Goal: Information Seeking & Learning: Learn about a topic

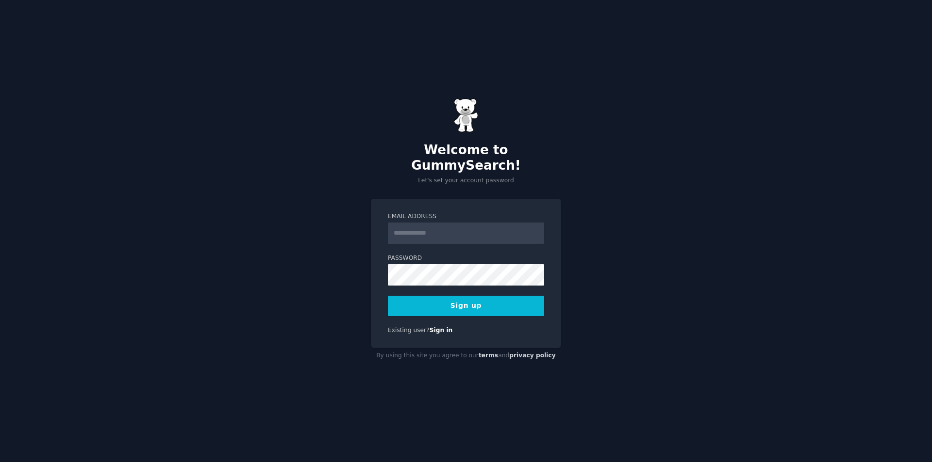
click at [413, 229] on input "Email Address" at bounding box center [466, 233] width 156 height 21
type input "**********"
click at [625, 250] on div "**********" at bounding box center [466, 231] width 932 height 462
click at [482, 300] on button "Sign up" at bounding box center [466, 306] width 156 height 20
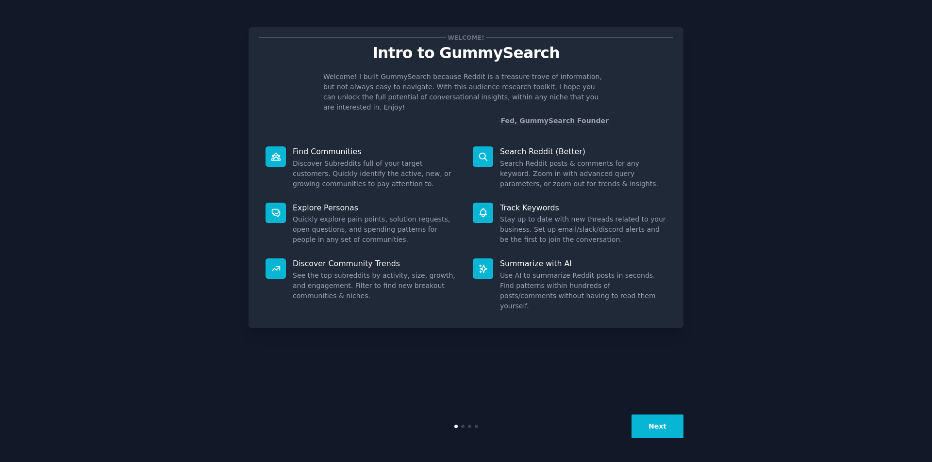
click at [642, 427] on button "Next" at bounding box center [657, 427] width 52 height 24
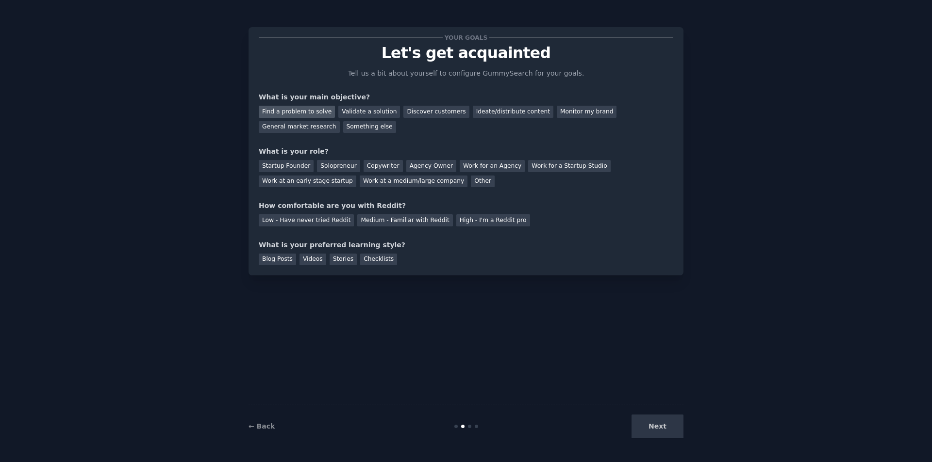
click at [296, 110] on div "Find a problem to solve" at bounding box center [297, 112] width 76 height 12
click at [327, 168] on div "Solopreneur" at bounding box center [338, 166] width 43 height 12
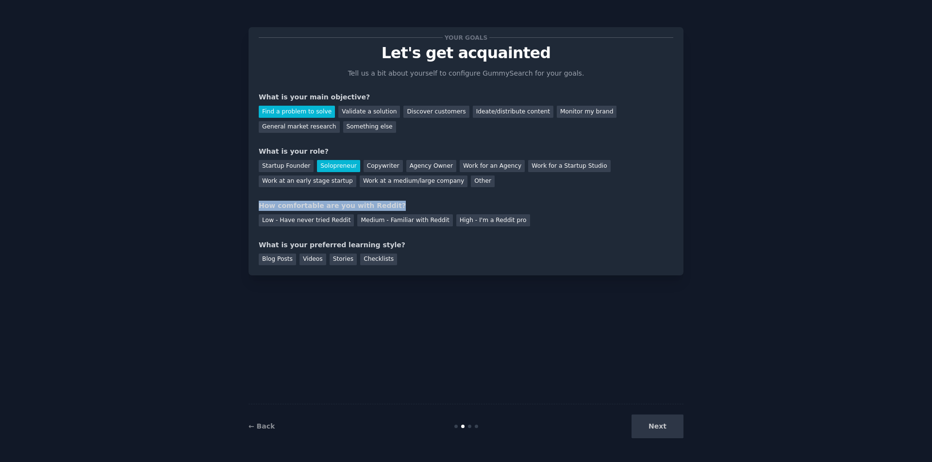
drag, startPoint x: 378, startPoint y: 206, endPoint x: 246, endPoint y: 207, distance: 133.0
click at [246, 207] on div "Your goals Let's get acquainted Tell us a bit about yourself to configure Gummy…" at bounding box center [466, 231] width 904 height 435
click at [239, 211] on div at bounding box center [239, 211] width 0 height 0
click at [211, 193] on div "Your goals Let's get acquainted Tell us a bit about yourself to configure Gummy…" at bounding box center [466, 231] width 904 height 435
click at [325, 223] on div "Low - Have never tried Reddit" at bounding box center [306, 220] width 95 height 12
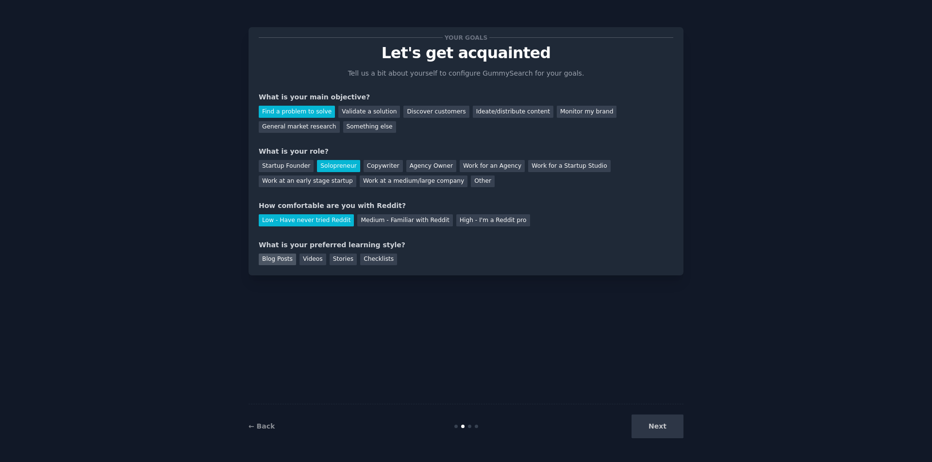
click at [274, 262] on div "Blog Posts" at bounding box center [277, 260] width 37 height 12
click at [336, 261] on div "Stories" at bounding box center [342, 260] width 27 height 12
click at [280, 259] on div "Blog Posts" at bounding box center [277, 260] width 37 height 12
click at [333, 260] on div "Stories" at bounding box center [342, 260] width 27 height 12
click at [348, 113] on div "Validate a solution" at bounding box center [369, 112] width 62 height 12
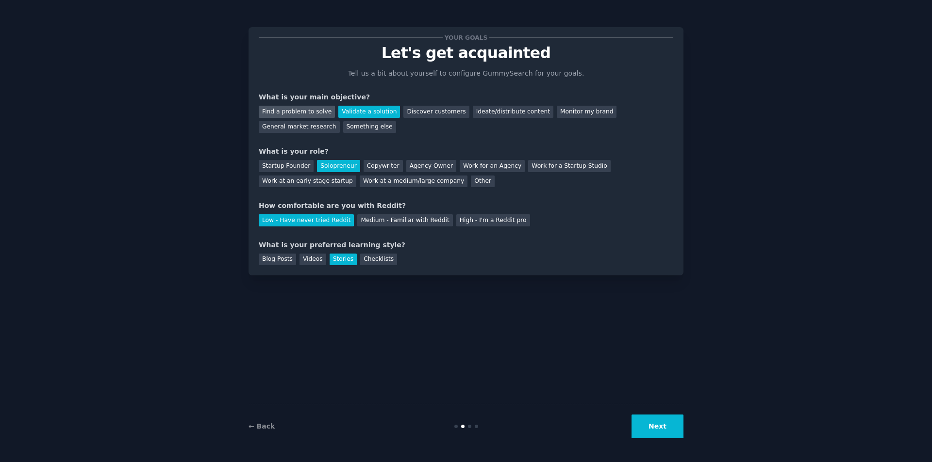
click at [299, 109] on div "Find a problem to solve" at bounding box center [297, 112] width 76 height 12
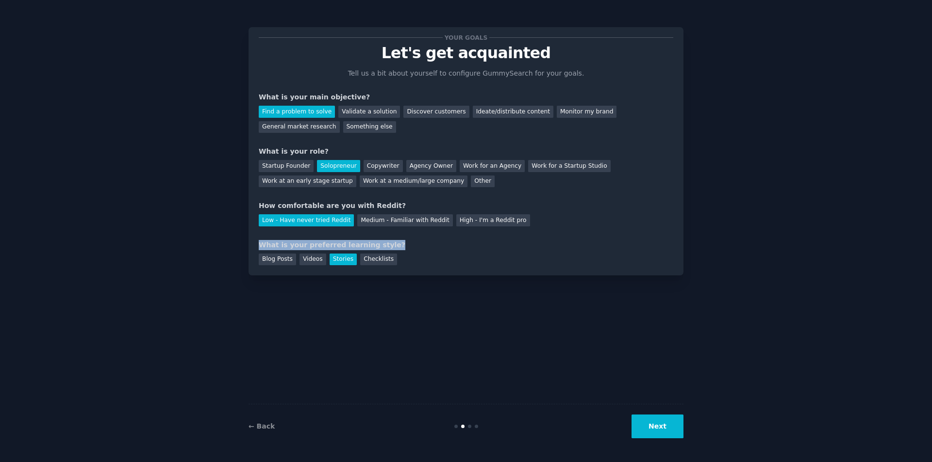
drag, startPoint x: 256, startPoint y: 246, endPoint x: 408, endPoint y: 248, distance: 151.9
click at [408, 248] on div "Your goals Let's get acquainted Tell us a bit about yourself to configure Gummy…" at bounding box center [465, 151] width 435 height 248
click at [401, 250] on div at bounding box center [401, 250] width 0 height 0
click at [395, 256] on div "Blog Posts Videos Stories Checklists" at bounding box center [466, 258] width 414 height 16
click at [277, 260] on div "Blog Posts" at bounding box center [277, 260] width 37 height 12
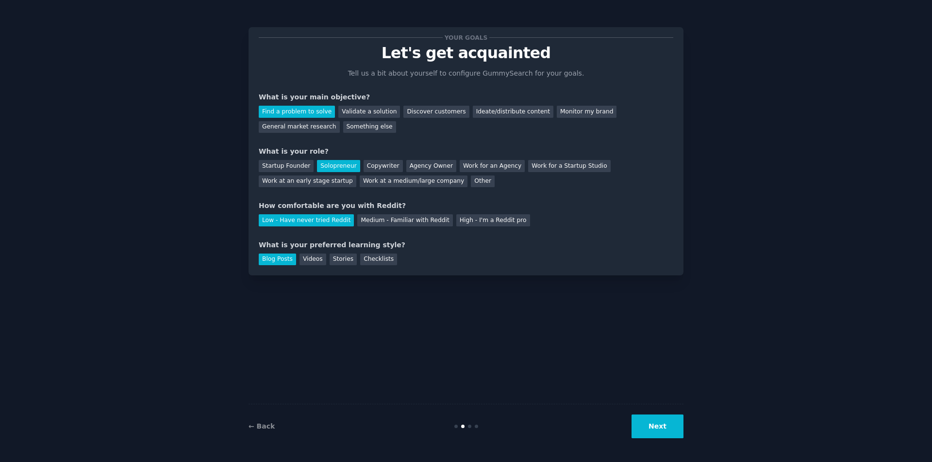
click at [672, 432] on button "Next" at bounding box center [657, 427] width 52 height 24
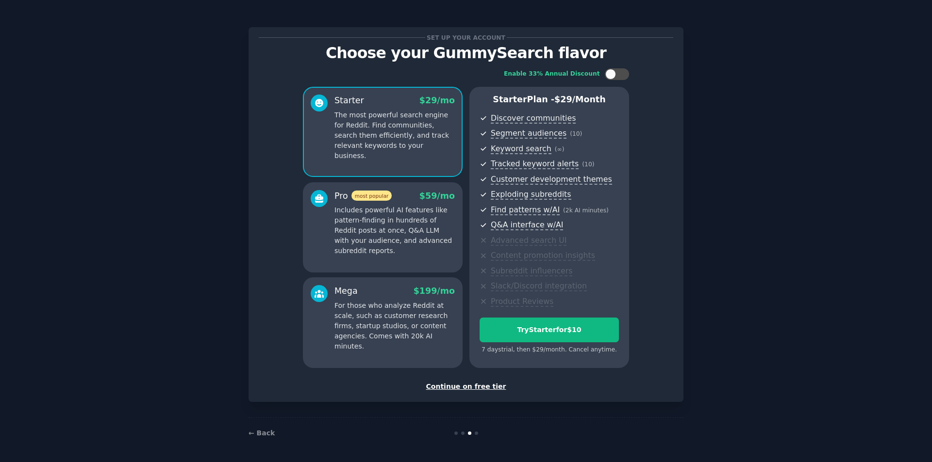
click at [476, 387] on div "Continue on free tier" at bounding box center [466, 387] width 414 height 10
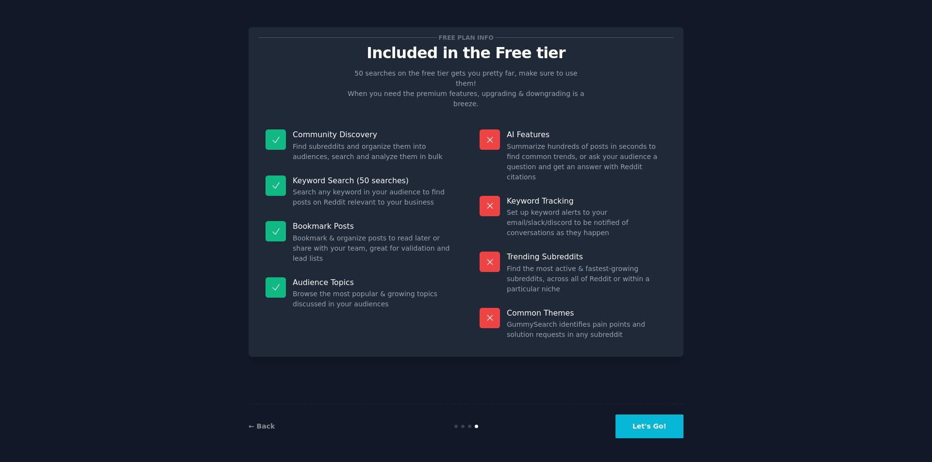
click at [648, 426] on button "Let's Go!" at bounding box center [649, 427] width 68 height 24
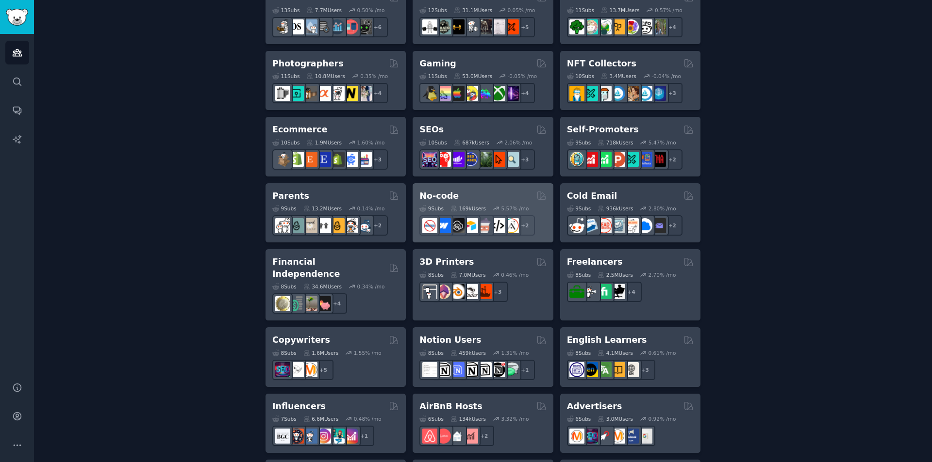
scroll to position [414, 0]
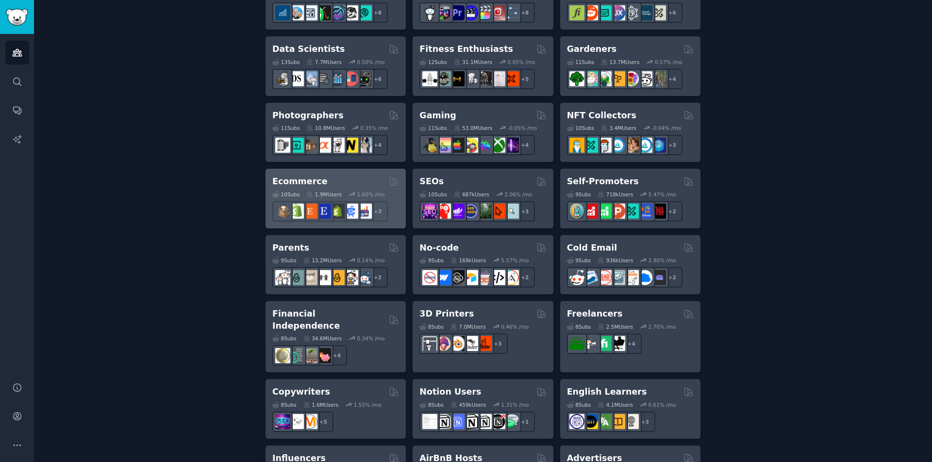
click at [311, 184] on h2 "Ecommerce" at bounding box center [299, 182] width 55 height 12
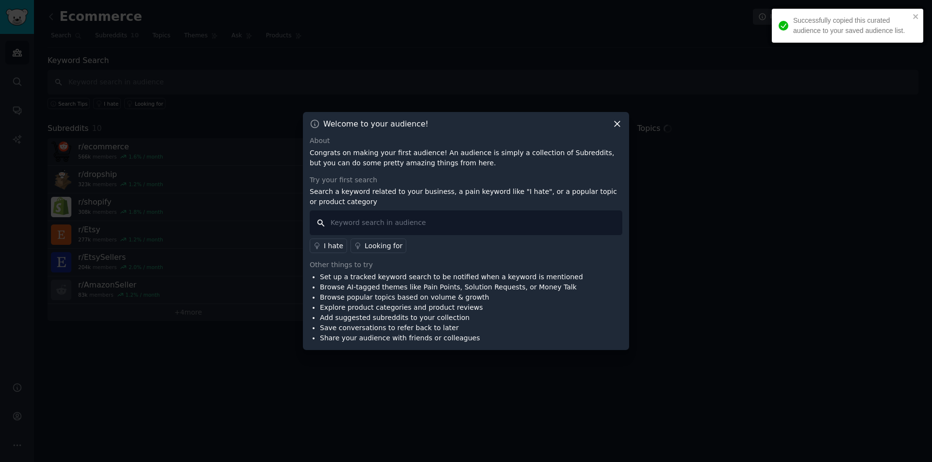
click at [387, 220] on input "text" at bounding box center [466, 223] width 312 height 25
click at [621, 120] on icon at bounding box center [617, 124] width 10 height 10
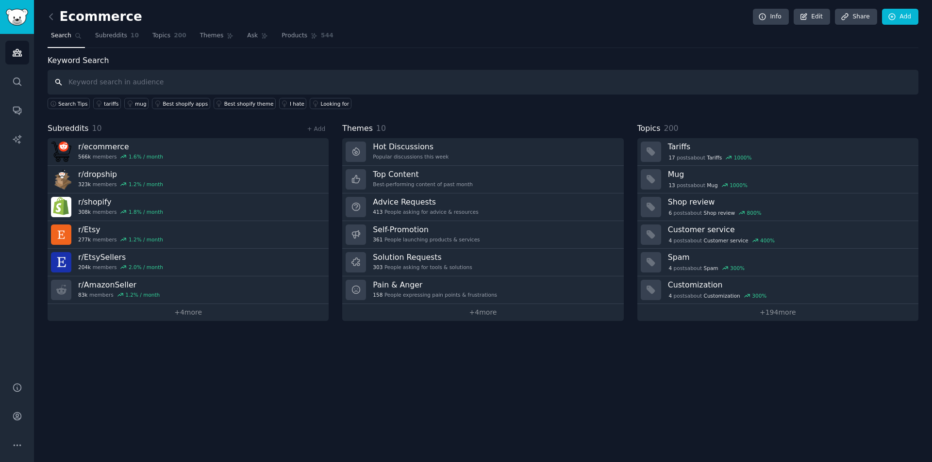
click at [95, 82] on input "text" at bounding box center [483, 82] width 870 height 25
click at [247, 38] on span "Ask" at bounding box center [252, 36] width 11 height 9
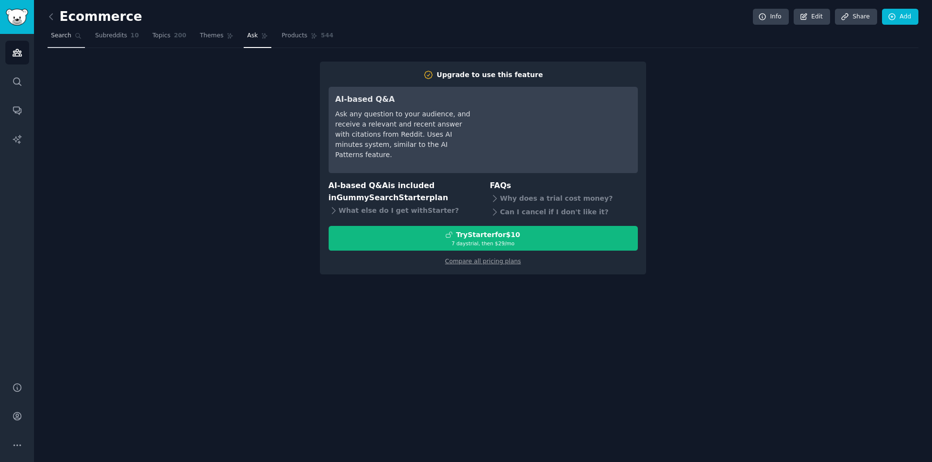
click at [76, 40] on link "Search" at bounding box center [66, 38] width 37 height 20
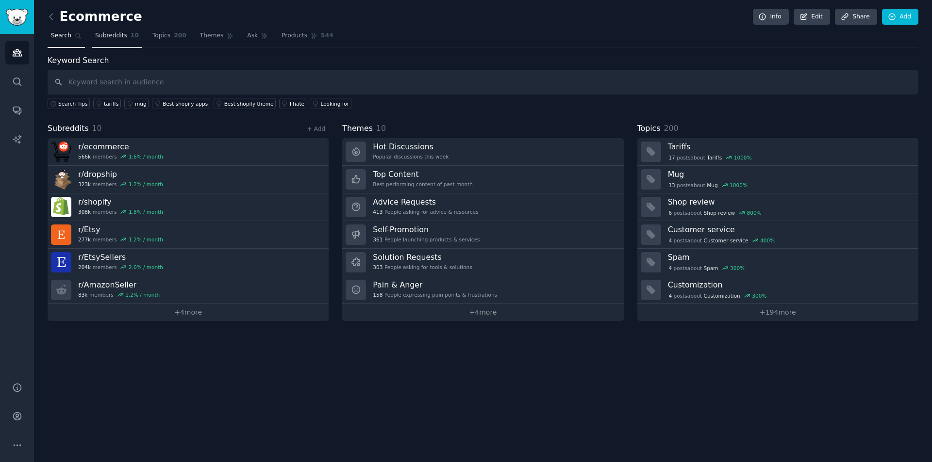
click at [121, 42] on link "Subreddits 10" at bounding box center [117, 38] width 50 height 20
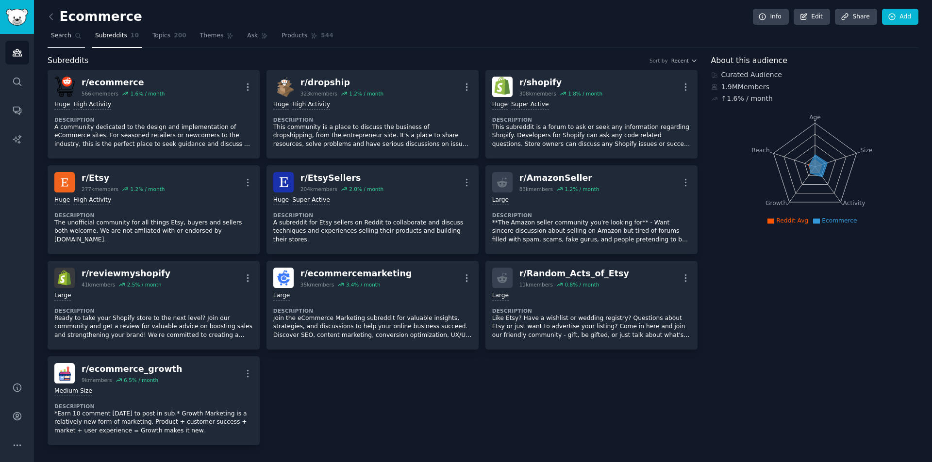
click at [61, 42] on link "Search" at bounding box center [66, 38] width 37 height 20
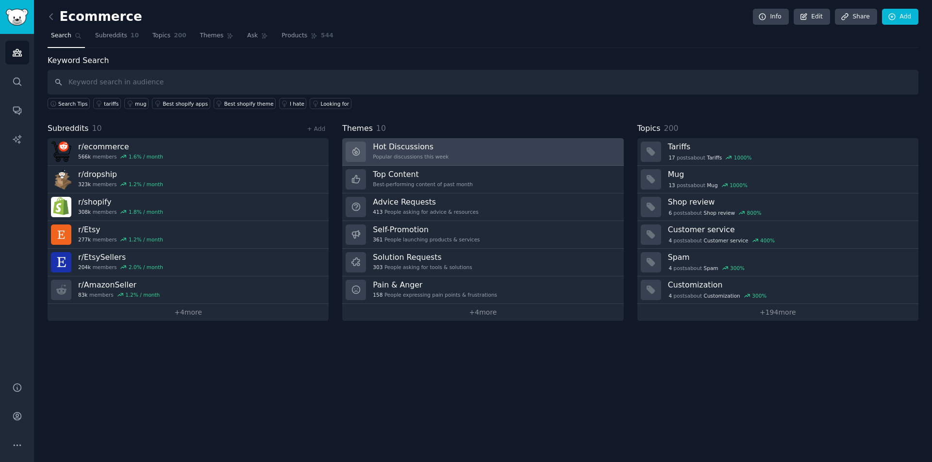
click at [406, 147] on h3 "Hot Discussions" at bounding box center [411, 147] width 76 height 10
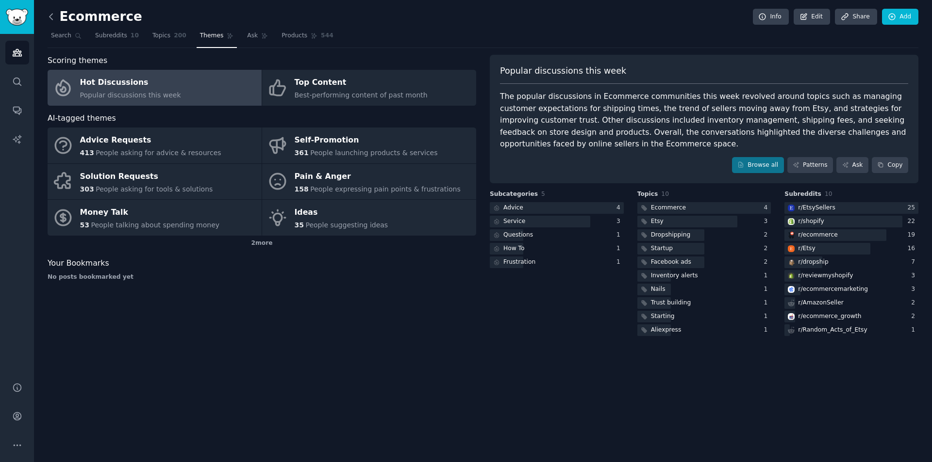
click at [49, 18] on icon at bounding box center [51, 17] width 10 height 10
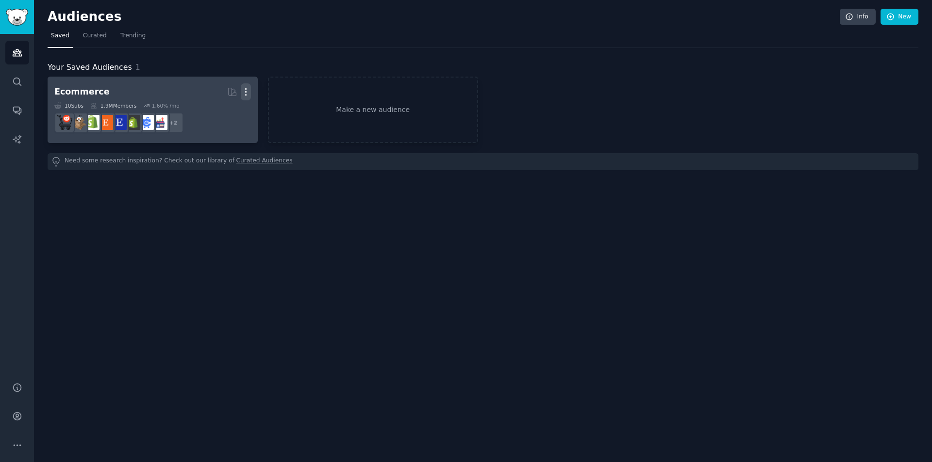
click at [245, 93] on icon "button" at bounding box center [246, 92] width 10 height 10
click at [212, 112] on p "Delete" at bounding box center [219, 112] width 22 height 10
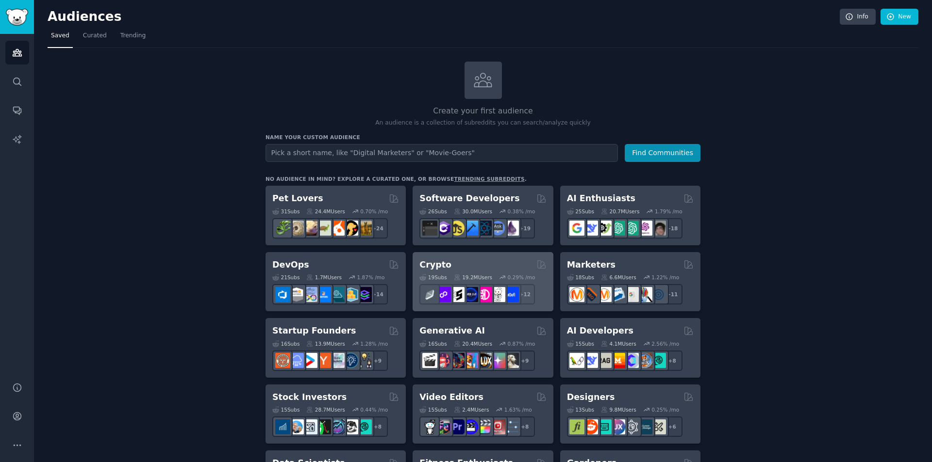
click at [458, 262] on div "Crypto" at bounding box center [482, 265] width 127 height 12
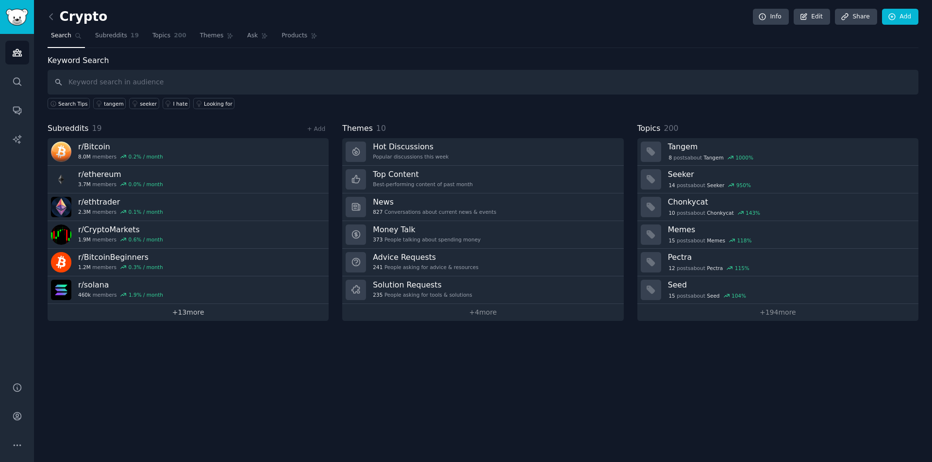
click at [158, 313] on link "+ 13 more" at bounding box center [188, 312] width 281 height 17
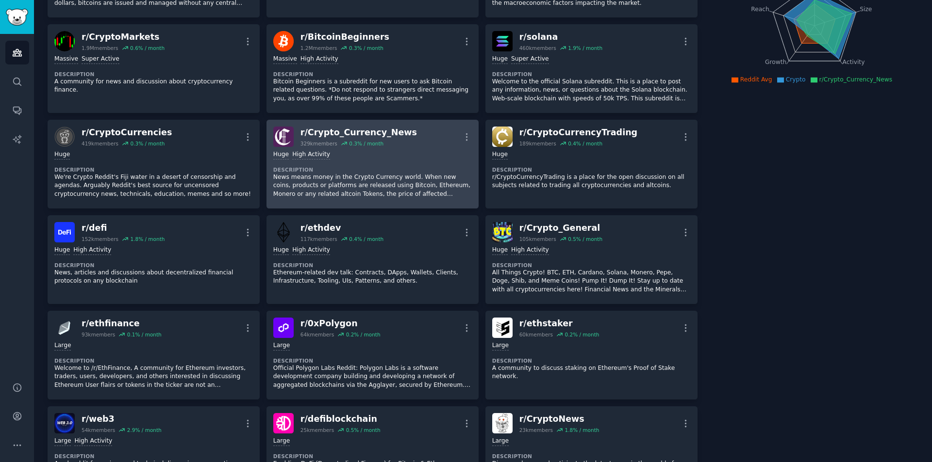
scroll to position [49, 0]
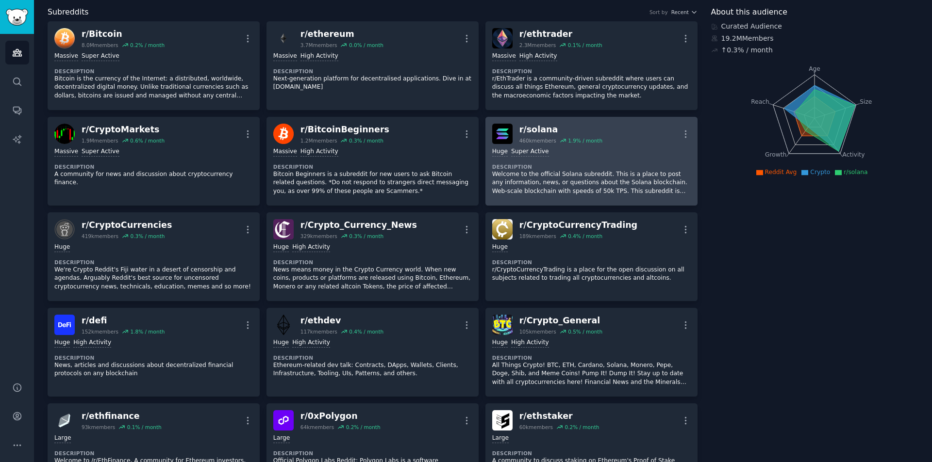
click at [545, 148] on div ">= 95th percentile for submissions / day Huge Super Active" at bounding box center [591, 152] width 198 height 9
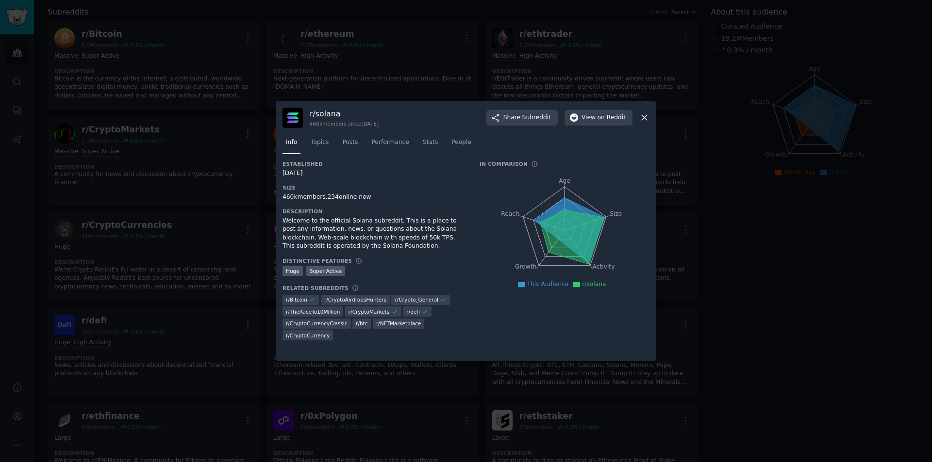
click at [640, 117] on icon at bounding box center [644, 118] width 10 height 10
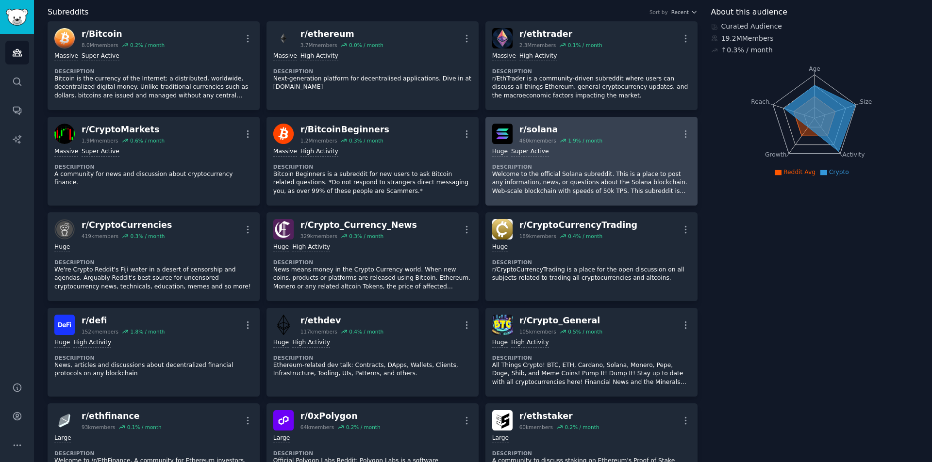
click at [618, 171] on p "Welcome to the official Solana subreddit. This is a place to post any informati…" at bounding box center [591, 183] width 198 height 26
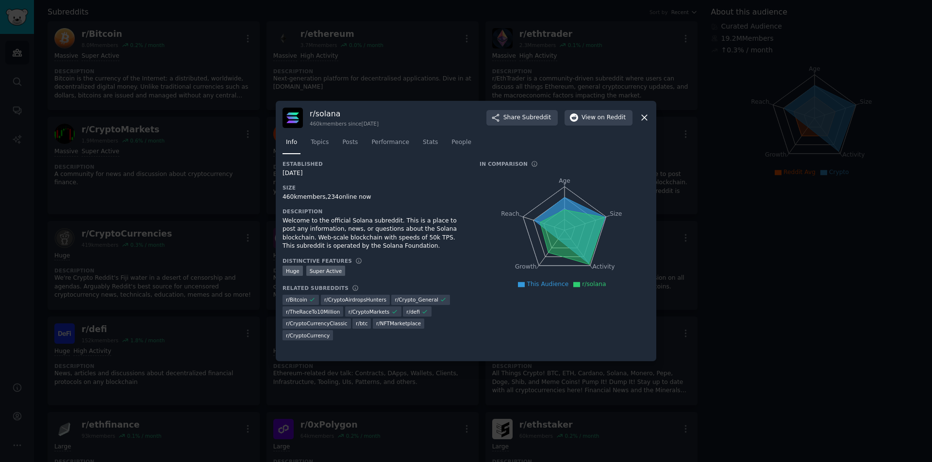
click at [640, 114] on icon at bounding box center [644, 118] width 10 height 10
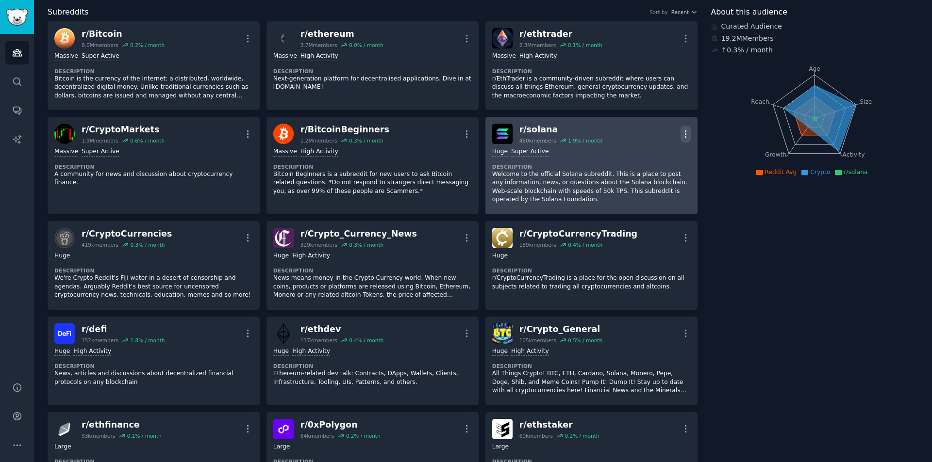
click at [682, 130] on icon "button" at bounding box center [685, 134] width 10 height 10
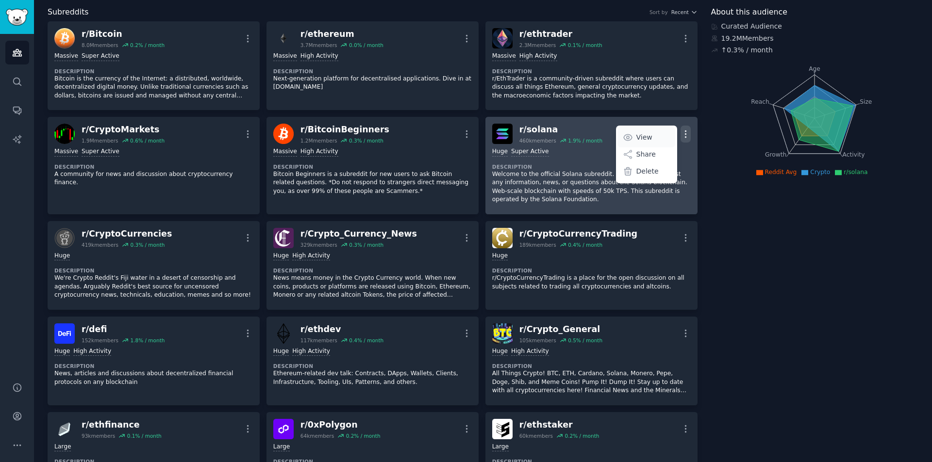
click at [645, 133] on p "View" at bounding box center [644, 137] width 16 height 10
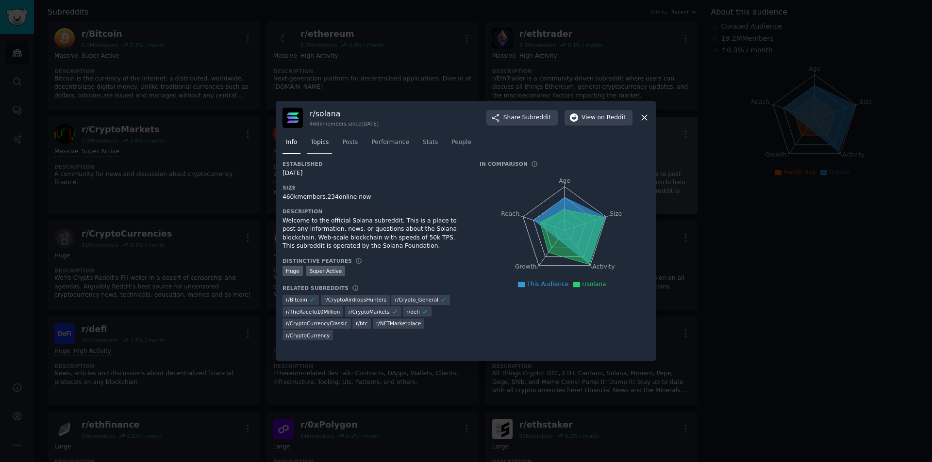
click at [318, 142] on span "Topics" at bounding box center [320, 142] width 18 height 9
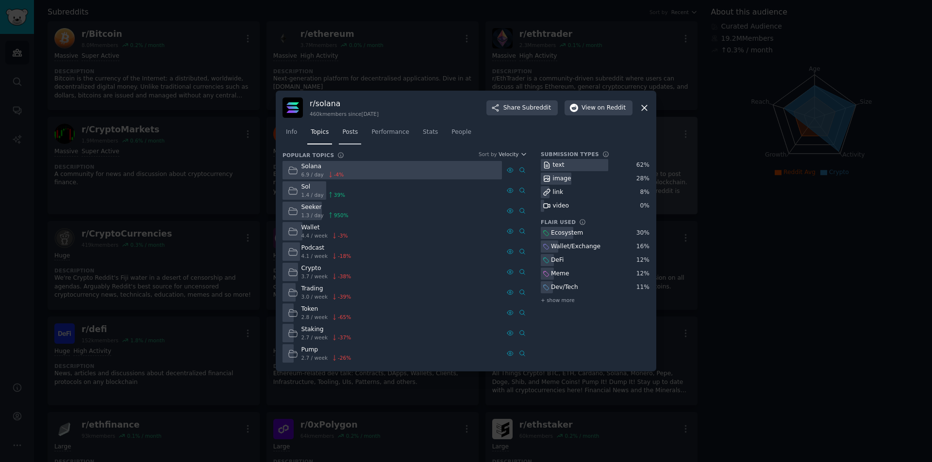
click at [352, 141] on link "Posts" at bounding box center [350, 135] width 22 height 20
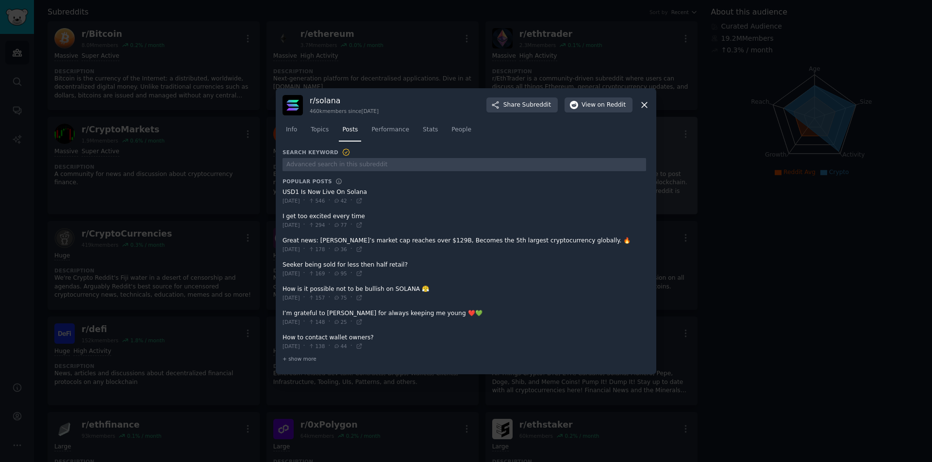
click at [645, 101] on icon at bounding box center [644, 105] width 10 height 10
